Goal: Task Accomplishment & Management: Use online tool/utility

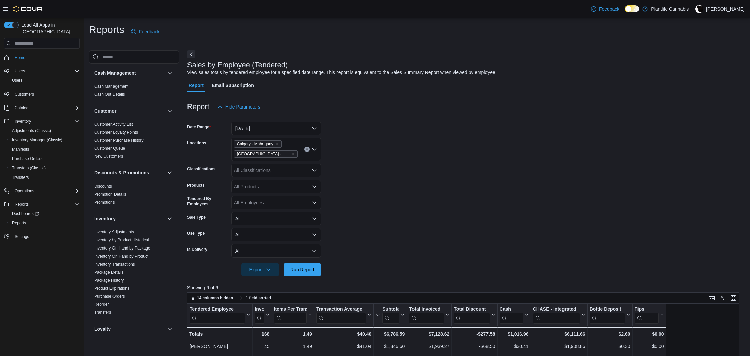
scroll to position [95, 0]
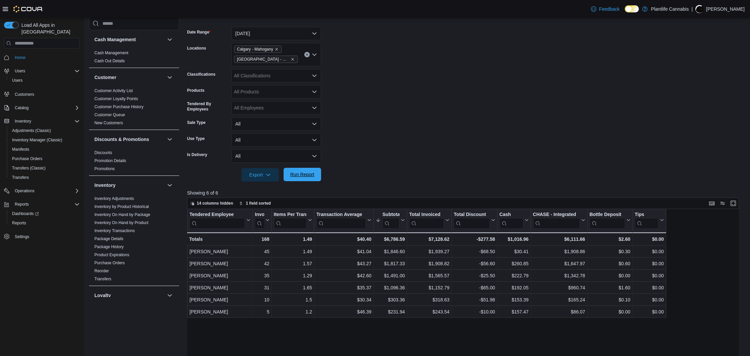
click at [304, 173] on span "Run Report" at bounding box center [302, 174] width 24 height 7
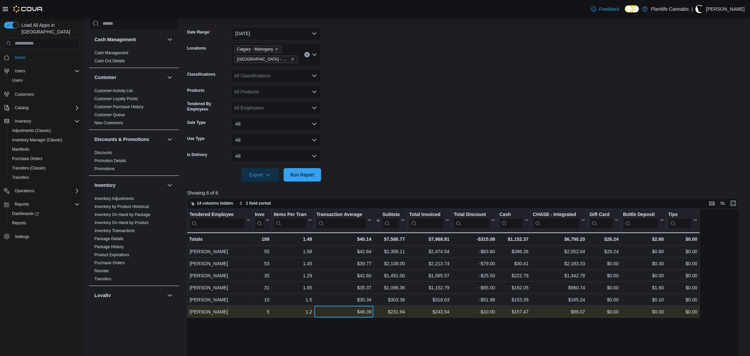
click at [363, 311] on div "$46.39" at bounding box center [343, 312] width 55 height 8
copy div "46.39"
click at [394, 312] on div "$231.94" at bounding box center [390, 312] width 29 height 8
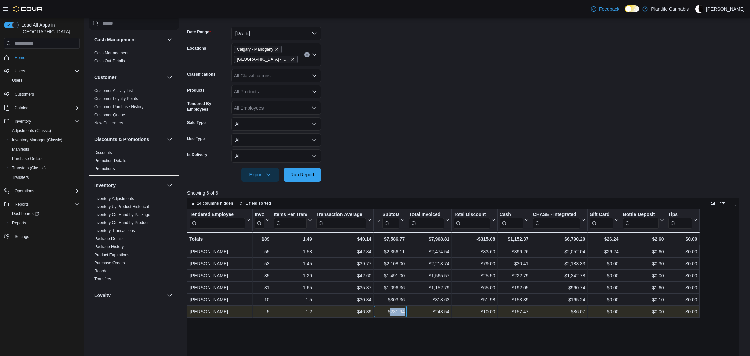
copy div "231.94"
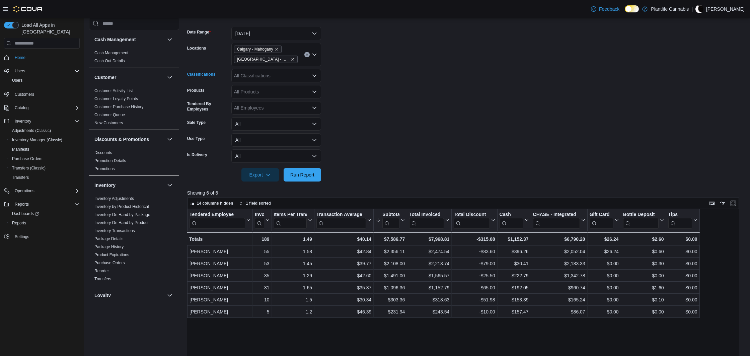
click at [250, 73] on div "All Classifications" at bounding box center [276, 75] width 90 height 13
type input "***"
click at [271, 87] on span "Accessory Group" at bounding box center [264, 87] width 36 height 7
click at [312, 177] on span "Run Report" at bounding box center [302, 174] width 24 height 7
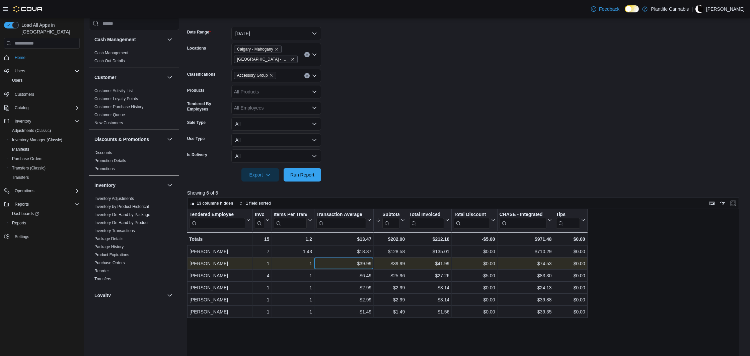
click at [367, 263] on div "$39.99" at bounding box center [343, 263] width 55 height 8
copy div "39.99"
click at [394, 262] on div "$39.99" at bounding box center [390, 263] width 29 height 8
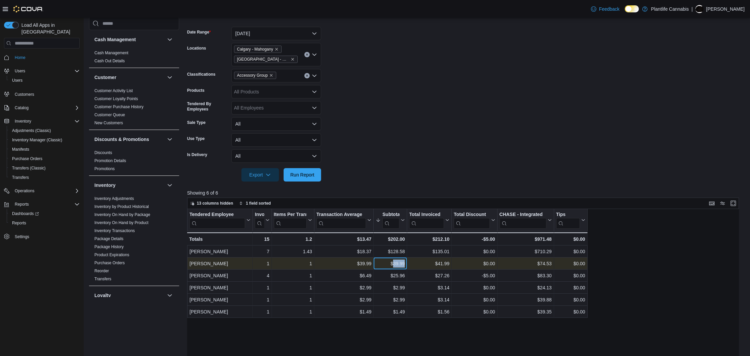
copy div "39.99"
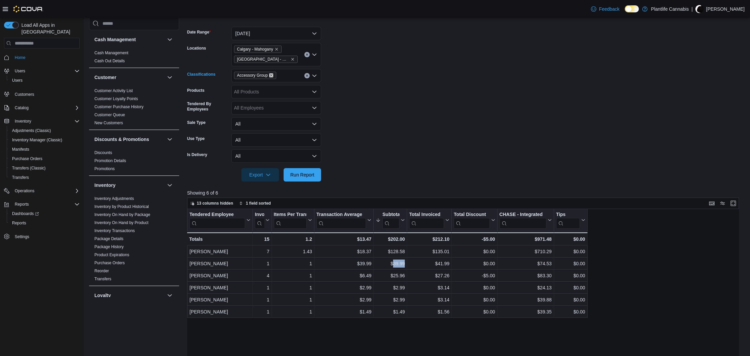
click at [272, 76] on icon "Remove Accessory Group from selection in this group" at bounding box center [271, 75] width 3 height 3
click at [300, 172] on span "Run Report" at bounding box center [302, 174] width 24 height 7
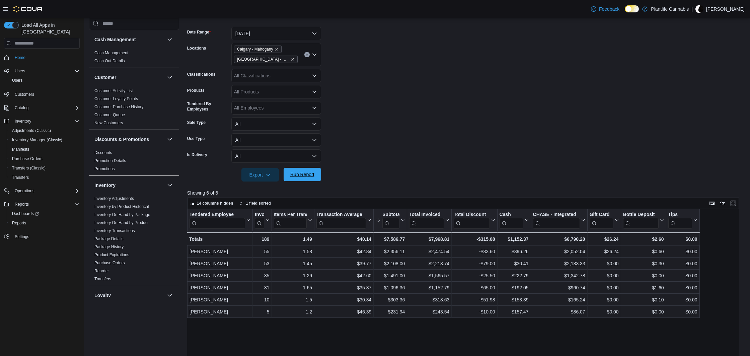
click at [303, 174] on span "Run Report" at bounding box center [302, 174] width 24 height 7
click at [278, 51] on span "Calgary - Mahogany" at bounding box center [258, 49] width 42 height 7
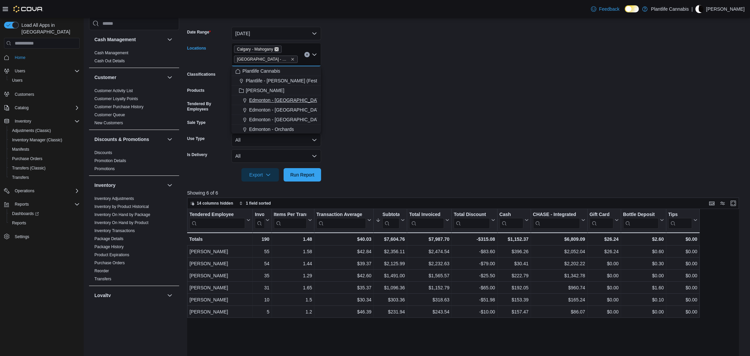
drag, startPoint x: 280, startPoint y: 48, endPoint x: 294, endPoint y: 93, distance: 46.9
click at [278, 48] on icon "Remove Calgary - Mahogany from selection in this group" at bounding box center [276, 49] width 3 height 3
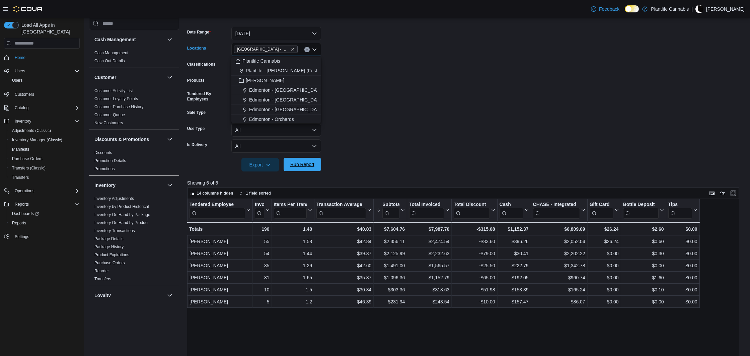
click at [306, 166] on span "Run Report" at bounding box center [302, 164] width 24 height 7
